Goal: Task Accomplishment & Management: Manage account settings

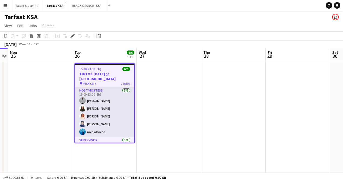
scroll to position [13, 0]
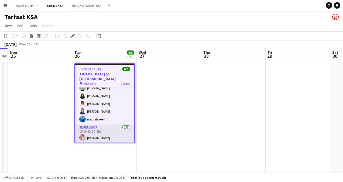
click at [103, 134] on app-card-role "Supervisor [DATE] 15:00-23:00 (8h) [PERSON_NAME]" at bounding box center [104, 133] width 59 height 18
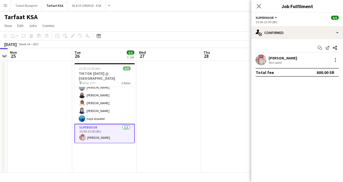
click at [103, 134] on app-card-role "Supervisor [DATE] 15:00-23:00 (8h) [PERSON_NAME]" at bounding box center [104, 133] width 60 height 19
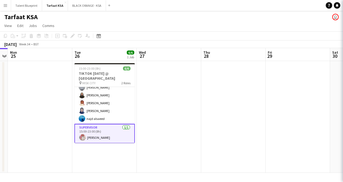
scroll to position [12, 0]
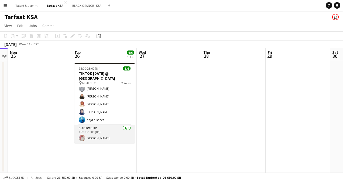
click at [101, 133] on app-card-role "Supervisor [DATE] 15:00-23:00 (8h) [PERSON_NAME]" at bounding box center [104, 134] width 60 height 18
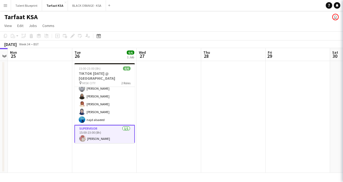
scroll to position [13, 0]
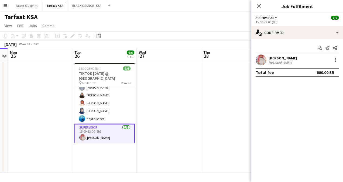
click at [263, 56] on app-user-avatar at bounding box center [260, 59] width 11 height 11
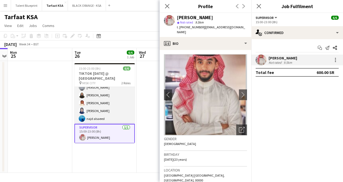
click at [106, 110] on app-card-role "Host/Hostess [DATE] 15:00-23:00 (8h) [PERSON_NAME] Siren Nahdi [PERSON_NAME] [P…" at bounding box center [104, 99] width 60 height 50
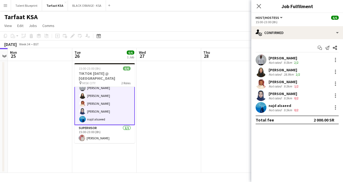
click at [99, 96] on app-card-role "Host/Hostess [DATE] 15:00-23:00 (8h) [PERSON_NAME] Siren Nahdi [PERSON_NAME] [P…" at bounding box center [104, 99] width 60 height 51
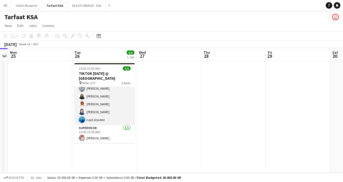
click at [96, 105] on app-card-role "Host/Hostess [DATE] 15:00-23:00 (8h) [PERSON_NAME] Siren Nahdi [PERSON_NAME] [P…" at bounding box center [104, 100] width 60 height 50
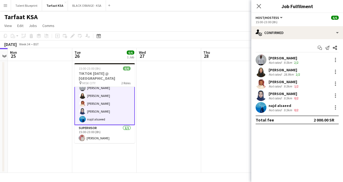
click at [95, 110] on app-card-role "Host/Hostess [DATE] 15:00-23:00 (8h) [PERSON_NAME] Siren Nahdi [PERSON_NAME] [P…" at bounding box center [104, 99] width 60 height 51
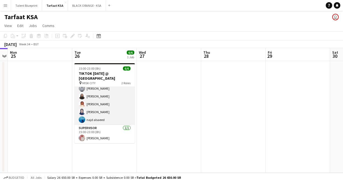
scroll to position [0, 0]
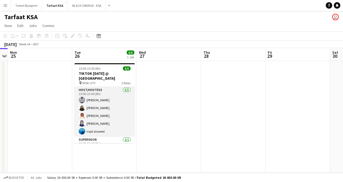
click at [98, 100] on app-card-role "Host/Hostess [DATE] 15:00-23:00 (8h) [PERSON_NAME] Siren Nahdi [PERSON_NAME] [P…" at bounding box center [104, 112] width 60 height 50
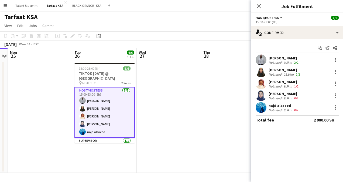
click at [304, 70] on div "[PERSON_NAME] Not rated 28.9km 2/2" at bounding box center [297, 71] width 92 height 11
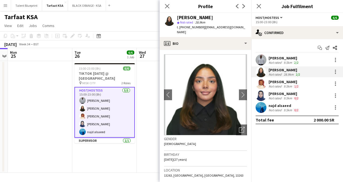
click at [280, 57] on div "[PERSON_NAME]" at bounding box center [283, 57] width 31 height 5
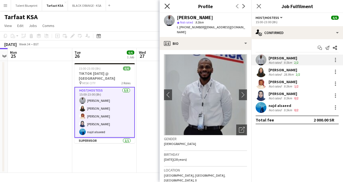
click at [168, 5] on icon at bounding box center [166, 6] width 5 height 5
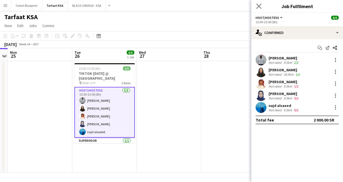
click at [261, 6] on icon "Close pop-in" at bounding box center [258, 6] width 5 height 5
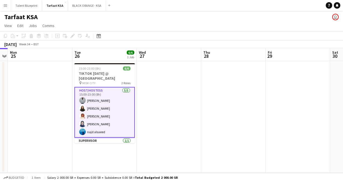
click at [173, 97] on app-date-cell at bounding box center [169, 117] width 64 height 112
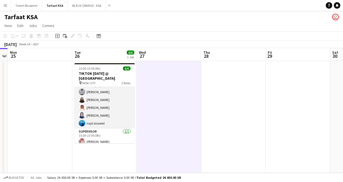
scroll to position [12, 0]
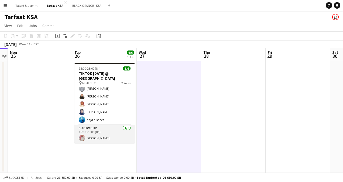
click at [99, 136] on app-card-role "Supervisor [DATE] 15:00-23:00 (8h) [PERSON_NAME]" at bounding box center [104, 134] width 60 height 18
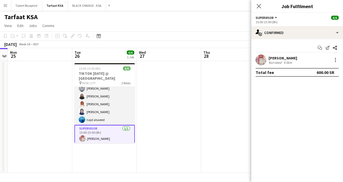
scroll to position [0, 0]
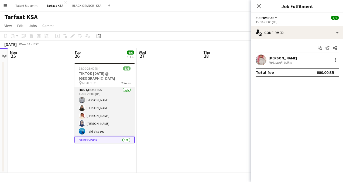
click at [94, 98] on app-card-role "Host/Hostess [DATE] 15:00-23:00 (8h) [PERSON_NAME] Siren Nahdi [PERSON_NAME] [P…" at bounding box center [104, 112] width 60 height 50
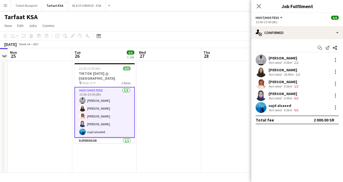
click at [277, 59] on div "[PERSON_NAME]" at bounding box center [283, 57] width 31 height 5
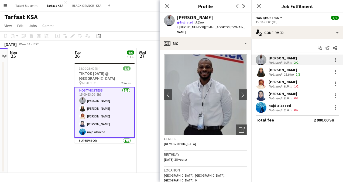
scroll to position [81, 0]
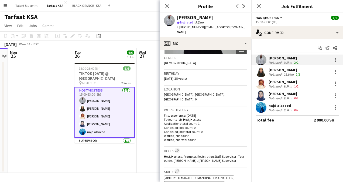
click at [274, 130] on mat-expansion-panel "check Confirmed Start chat Send notification Share [PERSON_NAME] Not rated 9.5k…" at bounding box center [297, 110] width 92 height 142
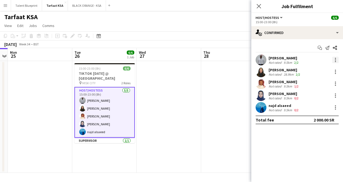
click at [336, 57] on div at bounding box center [335, 60] width 6 height 6
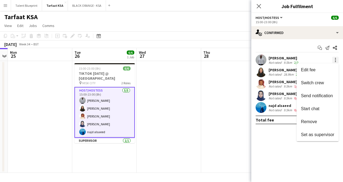
click at [336, 57] on div at bounding box center [171, 91] width 343 height 182
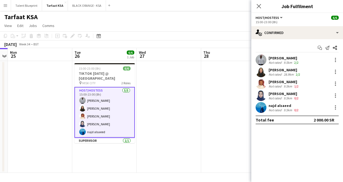
click at [286, 59] on div "[PERSON_NAME]" at bounding box center [283, 57] width 31 height 5
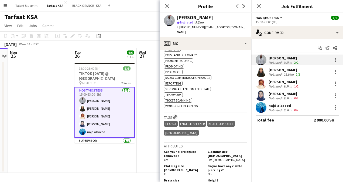
scroll to position [289, 0]
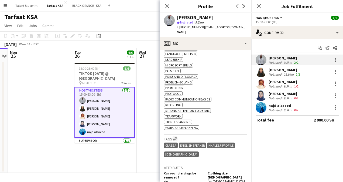
click at [290, 74] on div "28.9km" at bounding box center [288, 74] width 12 height 4
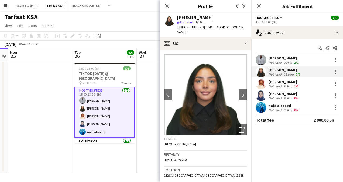
click at [284, 82] on div "[PERSON_NAME]" at bounding box center [283, 81] width 31 height 5
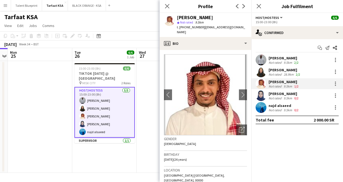
click at [280, 95] on div "[PERSON_NAME]" at bounding box center [283, 93] width 31 height 5
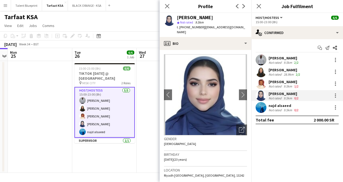
click at [282, 105] on div "najd alsaeed" at bounding box center [283, 105] width 31 height 5
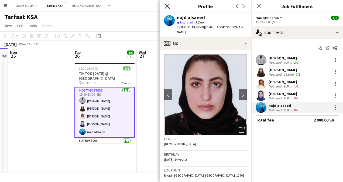
click at [167, 4] on icon "Close pop-in" at bounding box center [166, 6] width 5 height 5
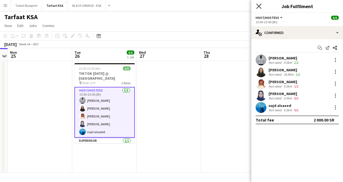
click at [259, 6] on icon at bounding box center [258, 6] width 5 height 5
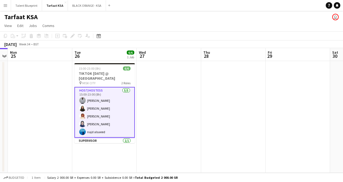
click at [164, 92] on app-date-cell at bounding box center [169, 117] width 64 height 112
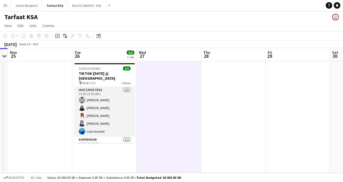
scroll to position [12, 0]
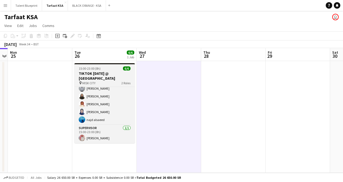
click at [109, 73] on h3 "TIKTOK [DATE] @ [GEOGRAPHIC_DATA]" at bounding box center [104, 76] width 60 height 10
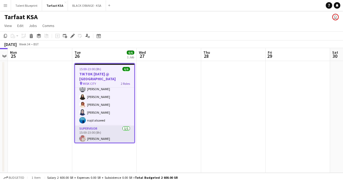
click at [89, 137] on app-card-role "Supervisor [DATE] 15:00-23:00 (8h) [PERSON_NAME]" at bounding box center [104, 134] width 59 height 18
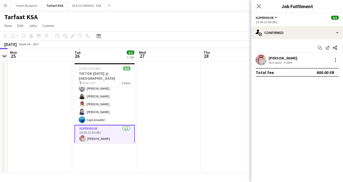
drag, startPoint x: 298, startPoint y: 56, endPoint x: 268, endPoint y: 59, distance: 30.3
click at [268, 59] on div "[PERSON_NAME] Not rated 9.5km" at bounding box center [297, 59] width 92 height 11
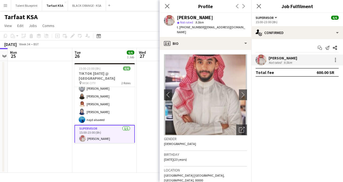
copy div "[PERSON_NAME]"
click at [168, 3] on app-icon "Close pop-in" at bounding box center [167, 6] width 8 height 8
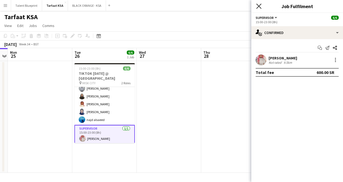
click at [259, 6] on icon at bounding box center [258, 6] width 5 height 5
